Goal: Task Accomplishment & Management: Complete application form

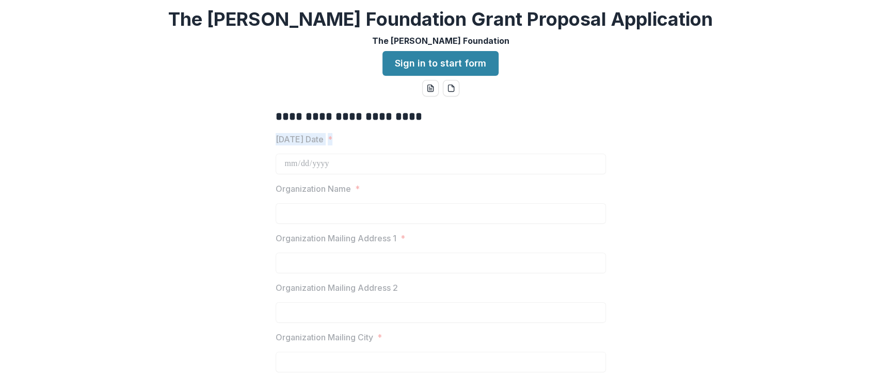
drag, startPoint x: 877, startPoint y: 61, endPoint x: 793, endPoint y: 134, distance: 110.9
click at [875, 143] on div "**********" at bounding box center [440, 189] width 881 height 379
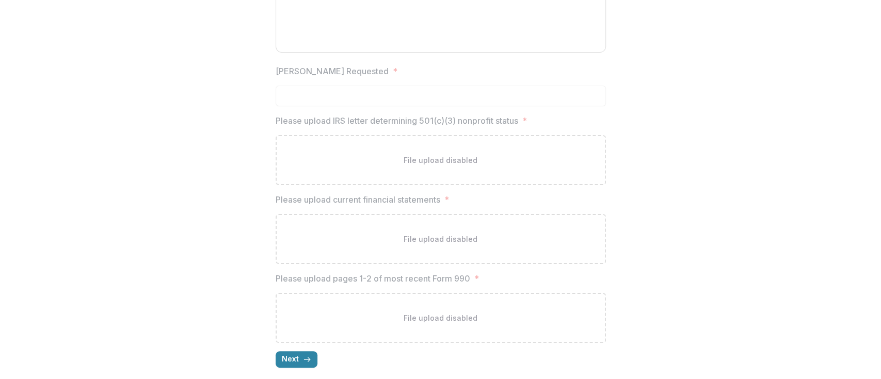
scroll to position [1310, 0]
click at [308, 353] on polyline "button" at bounding box center [309, 355] width 2 height 4
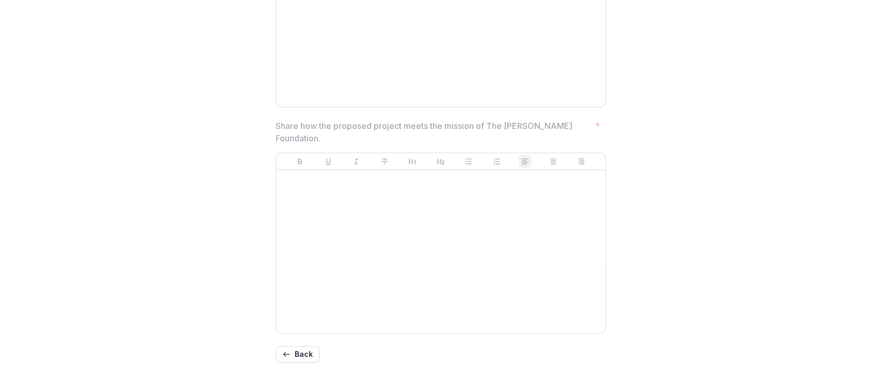
scroll to position [894, 0]
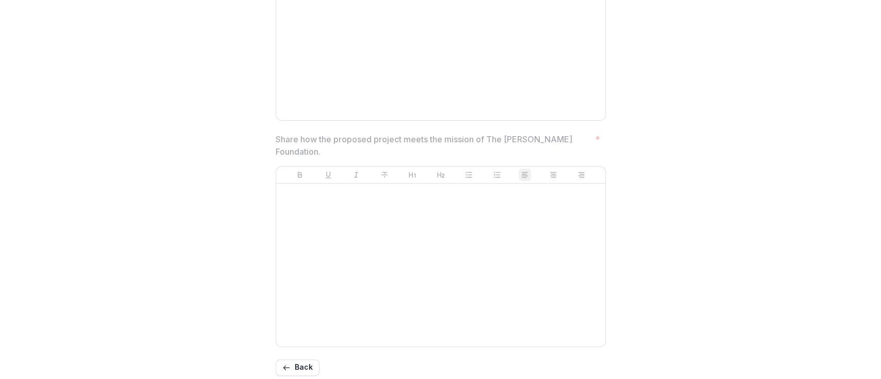
drag, startPoint x: 877, startPoint y: 283, endPoint x: 880, endPoint y: 266, distance: 17.2
click at [880, 266] on div "**********" at bounding box center [440, 189] width 881 height 379
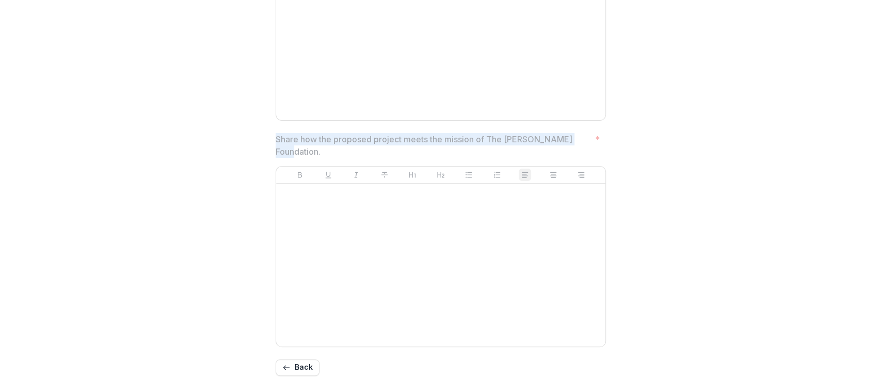
drag, startPoint x: 272, startPoint y: 38, endPoint x: 577, endPoint y: 139, distance: 321.8
copy div "**********"
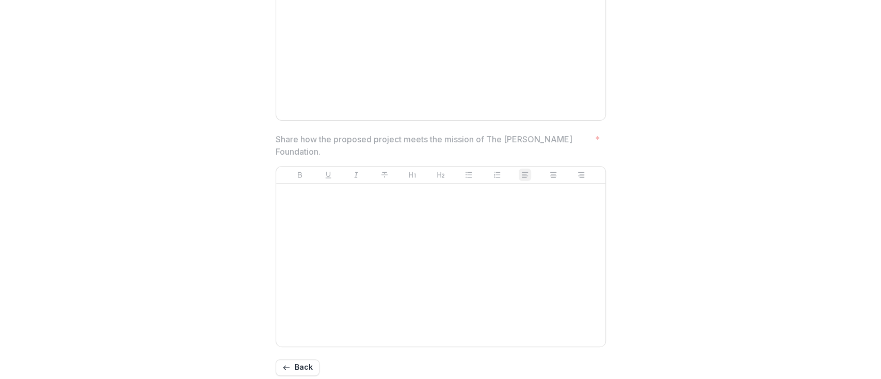
click at [368, 201] on div at bounding box center [440, 265] width 321 height 155
click at [368, 210] on div at bounding box center [440, 265] width 321 height 155
click at [300, 360] on button "Back" at bounding box center [298, 368] width 44 height 17
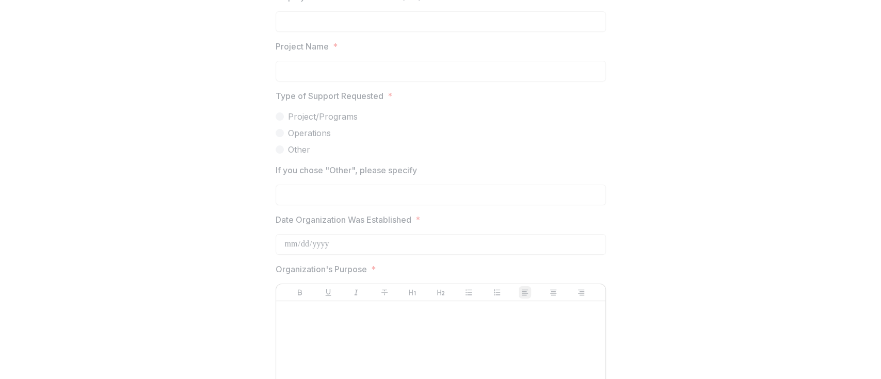
scroll to position [1310, 0]
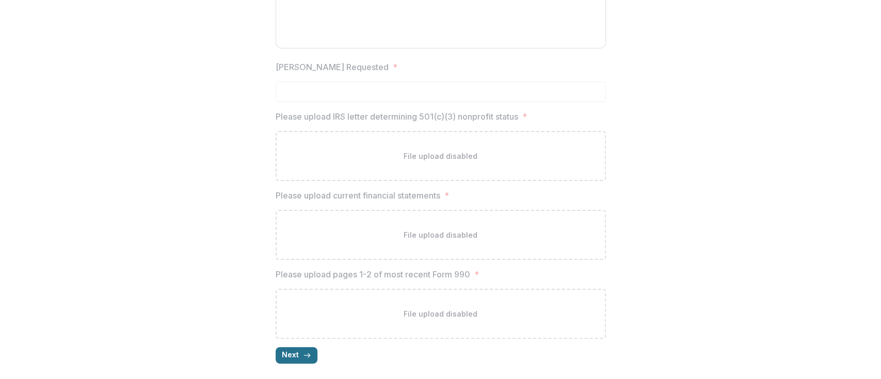
click at [300, 351] on button "Next" at bounding box center [297, 355] width 42 height 17
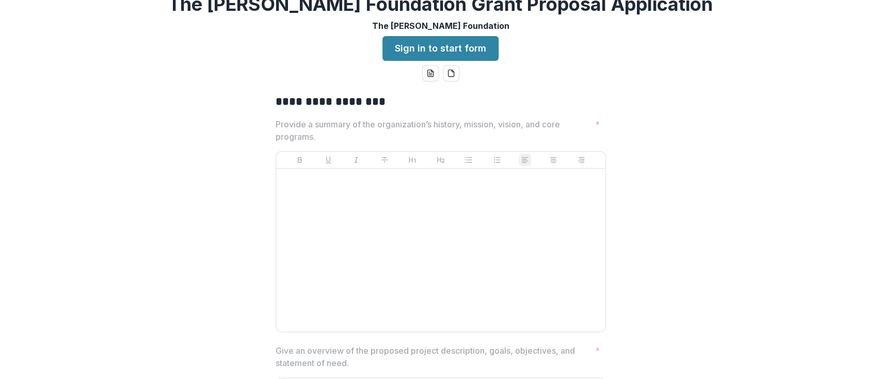
scroll to position [0, 0]
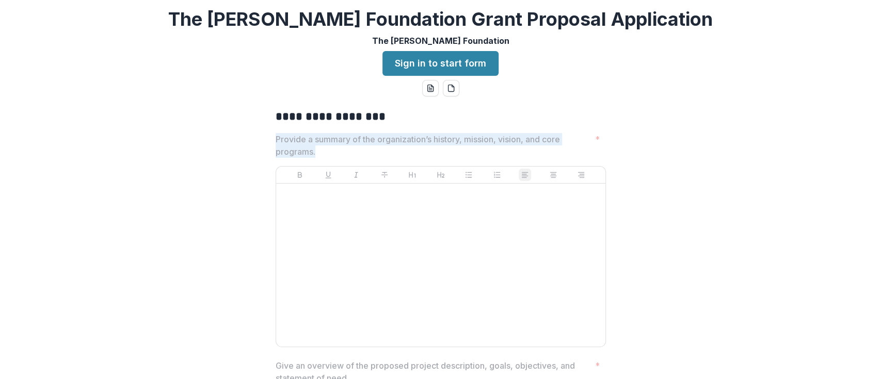
drag, startPoint x: 314, startPoint y: 153, endPoint x: 273, endPoint y: 144, distance: 42.2
copy p "Provide a summary of the organization’s history, mission, vision, and core prog…"
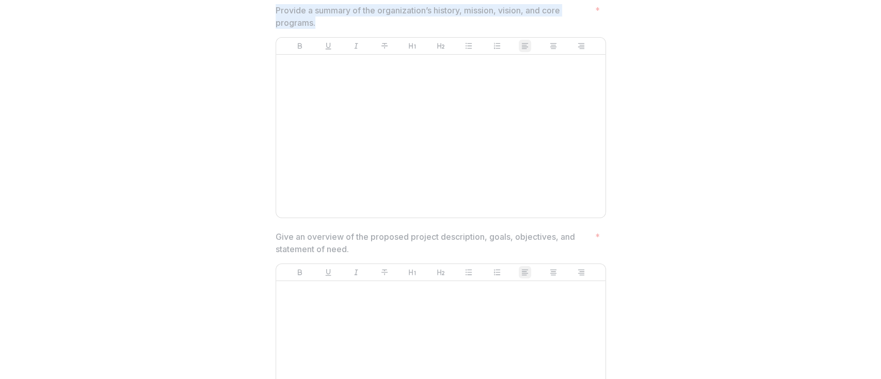
scroll to position [121, 0]
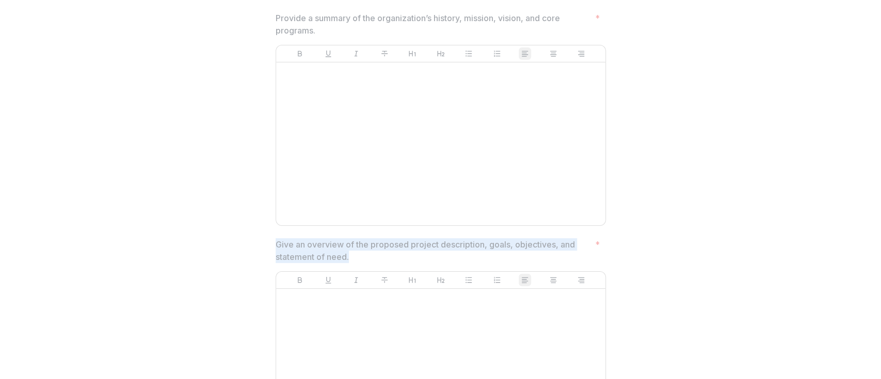
drag, startPoint x: 357, startPoint y: 257, endPoint x: 275, endPoint y: 246, distance: 82.3
click at [276, 246] on p "Give an overview of the proposed project description, goals, objectives, and st…" at bounding box center [433, 250] width 315 height 25
copy p "Give an overview of the proposed project description, goals, objectives, and st…"
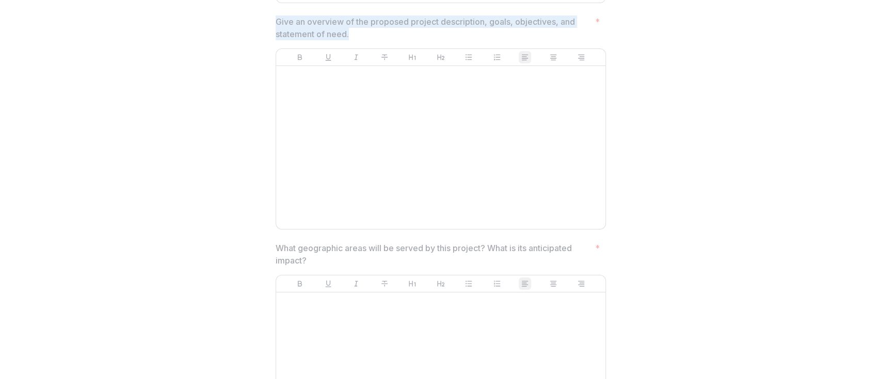
scroll to position [359, 0]
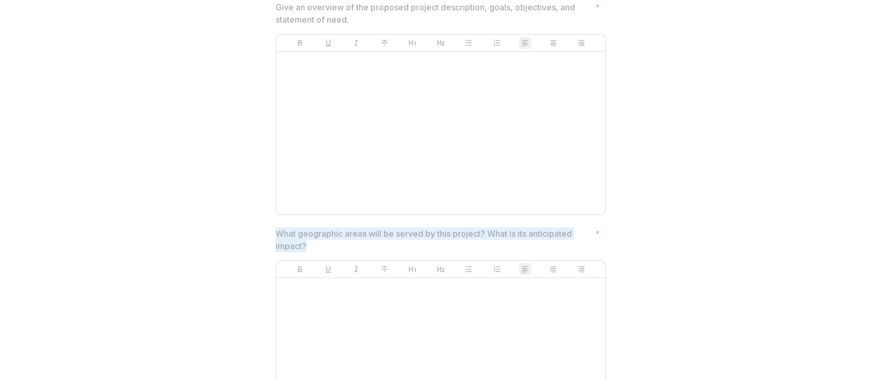
drag, startPoint x: 312, startPoint y: 246, endPoint x: 271, endPoint y: 234, distance: 42.6
click at [271, 234] on div "**********" at bounding box center [440, 330] width 347 height 1177
copy p "What geographic areas will be served by this project? What is its anticipated i…"
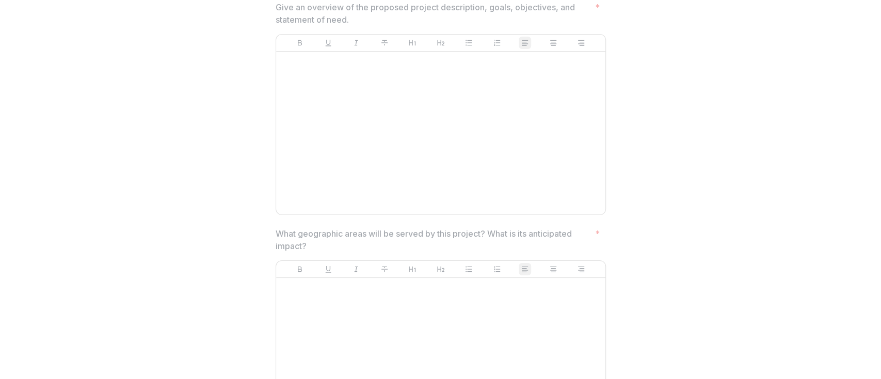
drag, startPoint x: 878, startPoint y: 117, endPoint x: 880, endPoint y: 128, distance: 11.0
click at [880, 128] on div "**********" at bounding box center [440, 189] width 881 height 379
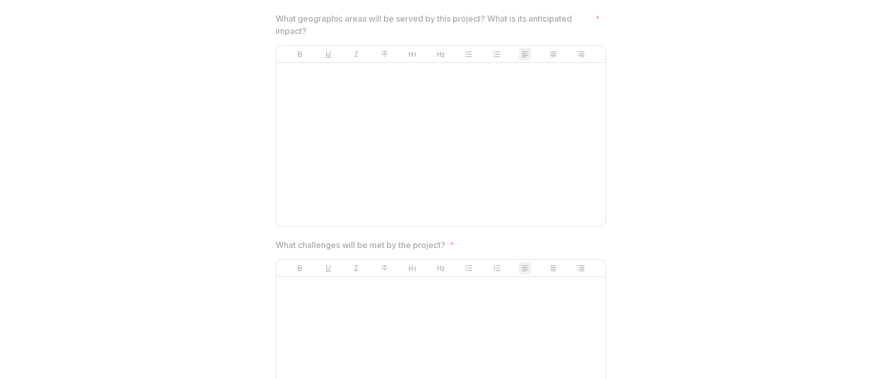
scroll to position [652, 0]
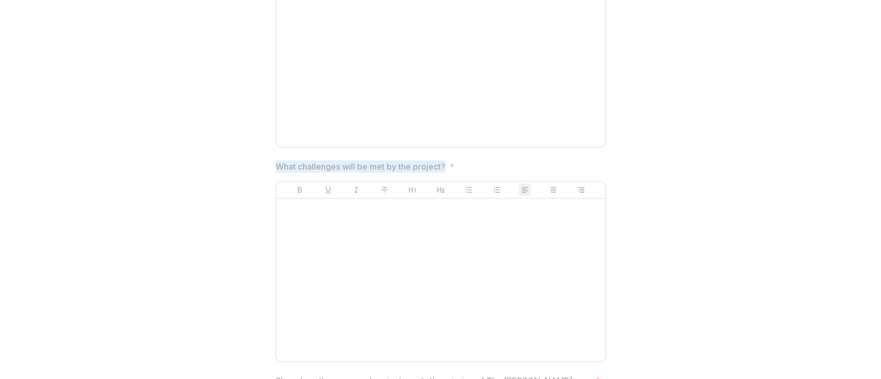
drag, startPoint x: 445, startPoint y: 166, endPoint x: 277, endPoint y: 165, distance: 168.2
click at [277, 165] on span "What challenges will be met by the project? *" at bounding box center [438, 166] width 324 height 12
copy p "What challenges will be met by the project?"
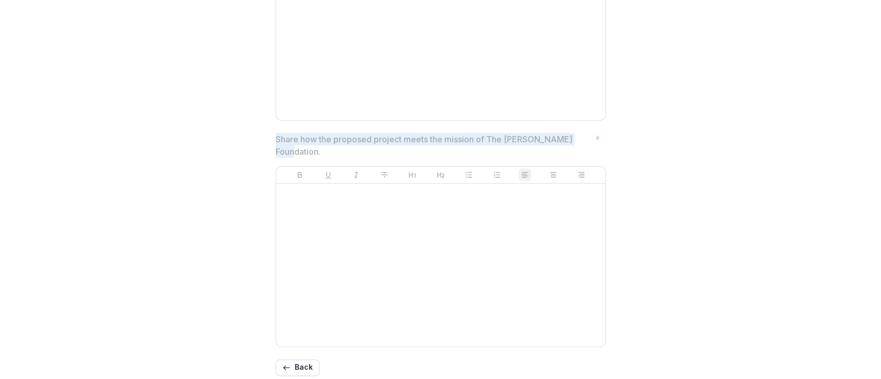
drag, startPoint x: 575, startPoint y: 138, endPoint x: 271, endPoint y: 136, distance: 303.9
copy p "Share how the proposed project meets the mission of The [PERSON_NAME] Foundatio…"
click at [285, 364] on icon "button" at bounding box center [286, 368] width 8 height 8
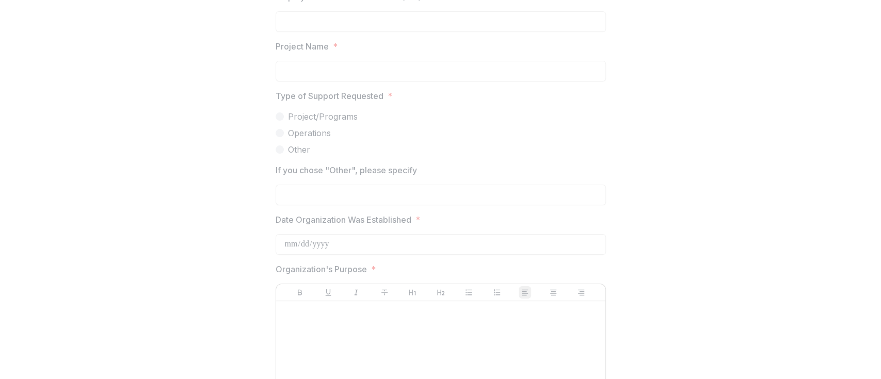
scroll to position [1310, 0]
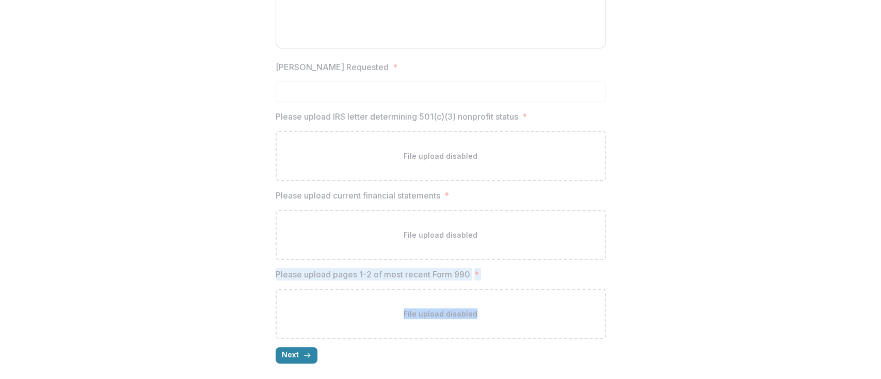
drag, startPoint x: 877, startPoint y: 320, endPoint x: 879, endPoint y: 241, distance: 78.5
click at [879, 241] on div "**********" at bounding box center [440, 189] width 881 height 379
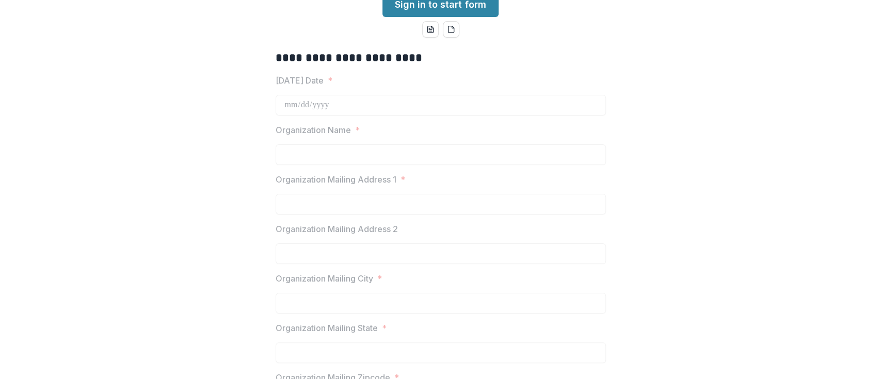
scroll to position [33, 0]
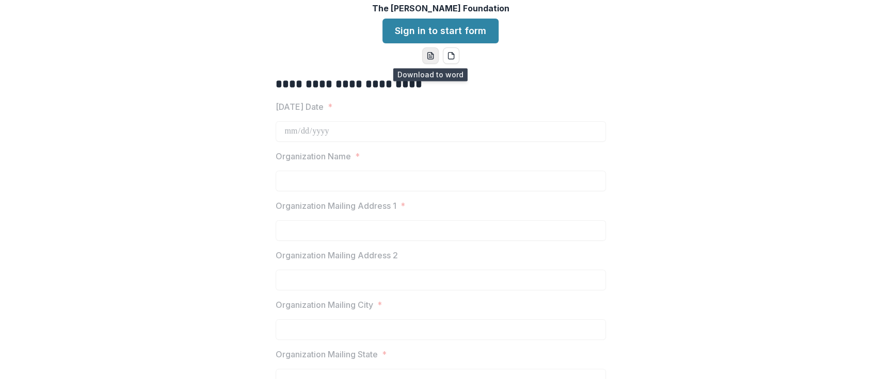
click at [431, 56] on icon "word-download" at bounding box center [430, 56] width 8 height 8
